Goal: Task Accomplishment & Management: Use online tool/utility

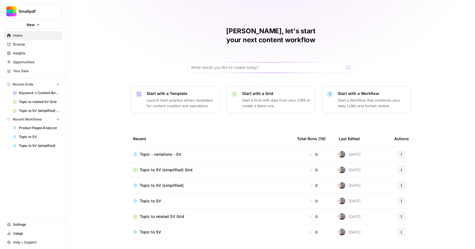
click at [18, 45] on span "Browse" at bounding box center [36, 44] width 46 height 5
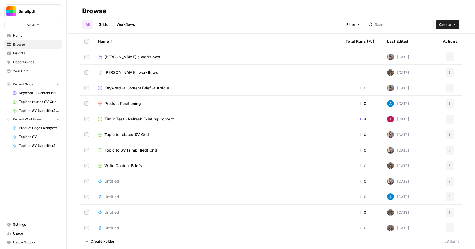
click at [123, 56] on span "Filip's workflows" at bounding box center [132, 57] width 56 height 6
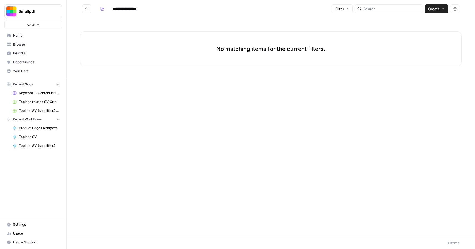
click at [454, 10] on icon "button" at bounding box center [454, 8] width 3 height 3
click at [440, 8] on button "Create" at bounding box center [437, 8] width 24 height 9
click at [328, 127] on div "No matching items for the current filters." at bounding box center [271, 127] width 408 height 219
click at [87, 9] on icon "Go back" at bounding box center [87, 9] width 4 height 4
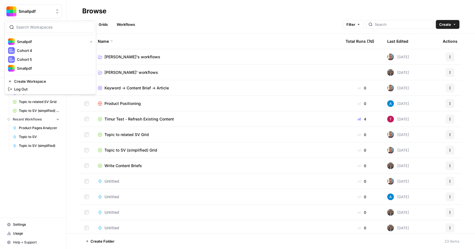
click at [33, 12] on span "Smallpdf" at bounding box center [36, 12] width 34 height 6
click at [26, 58] on span "Cohort 5" at bounding box center [53, 60] width 73 height 6
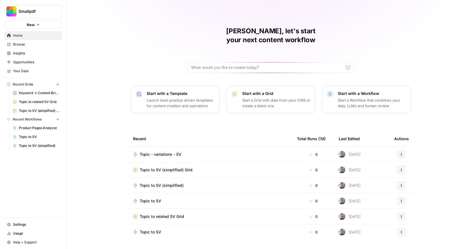
click at [20, 43] on span "Browse" at bounding box center [36, 44] width 46 height 5
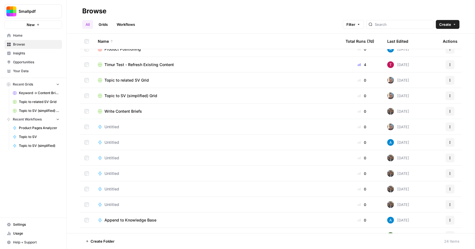
scroll to position [58, 0]
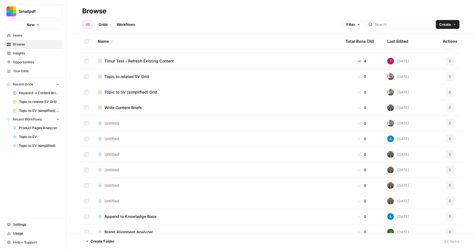
click at [131, 108] on span "Write Content Briefs" at bounding box center [122, 108] width 37 height 6
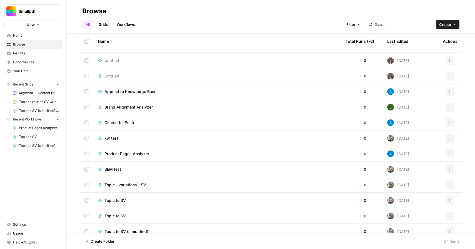
scroll to position [189, 0]
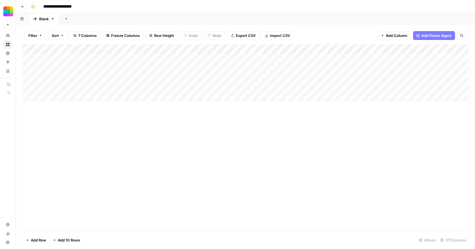
click at [55, 96] on div "Add Column" at bounding box center [245, 72] width 446 height 56
type textarea "********"
click at [156, 96] on div "Add Column" at bounding box center [245, 77] width 446 height 66
click at [192, 96] on div "Add Column" at bounding box center [245, 77] width 446 height 66
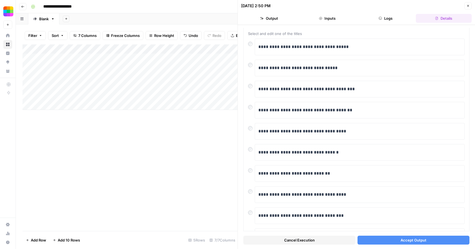
scroll to position [35, 0]
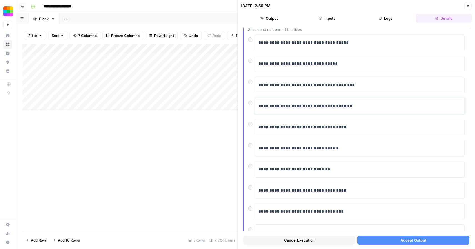
click at [344, 106] on p "**********" at bounding box center [359, 105] width 203 height 7
click at [414, 239] on span "Accept Output" at bounding box center [413, 240] width 26 height 6
